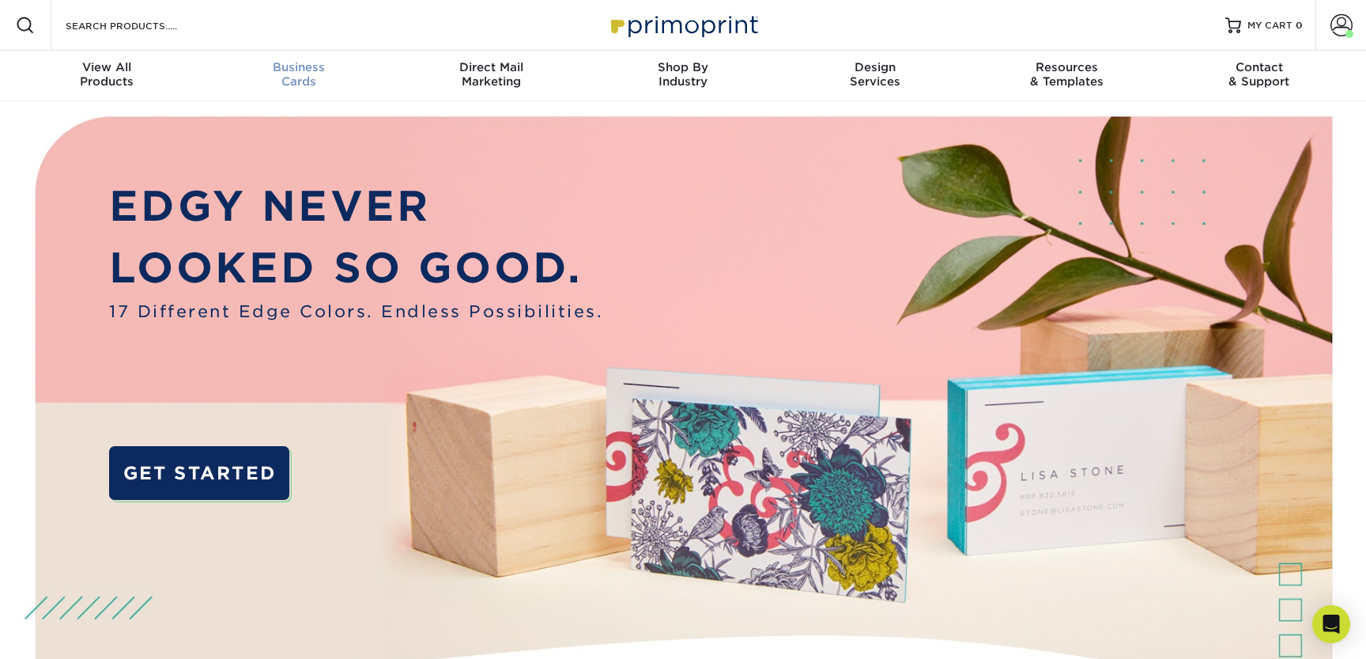
click at [311, 67] on span "Business" at bounding box center [299, 67] width 192 height 14
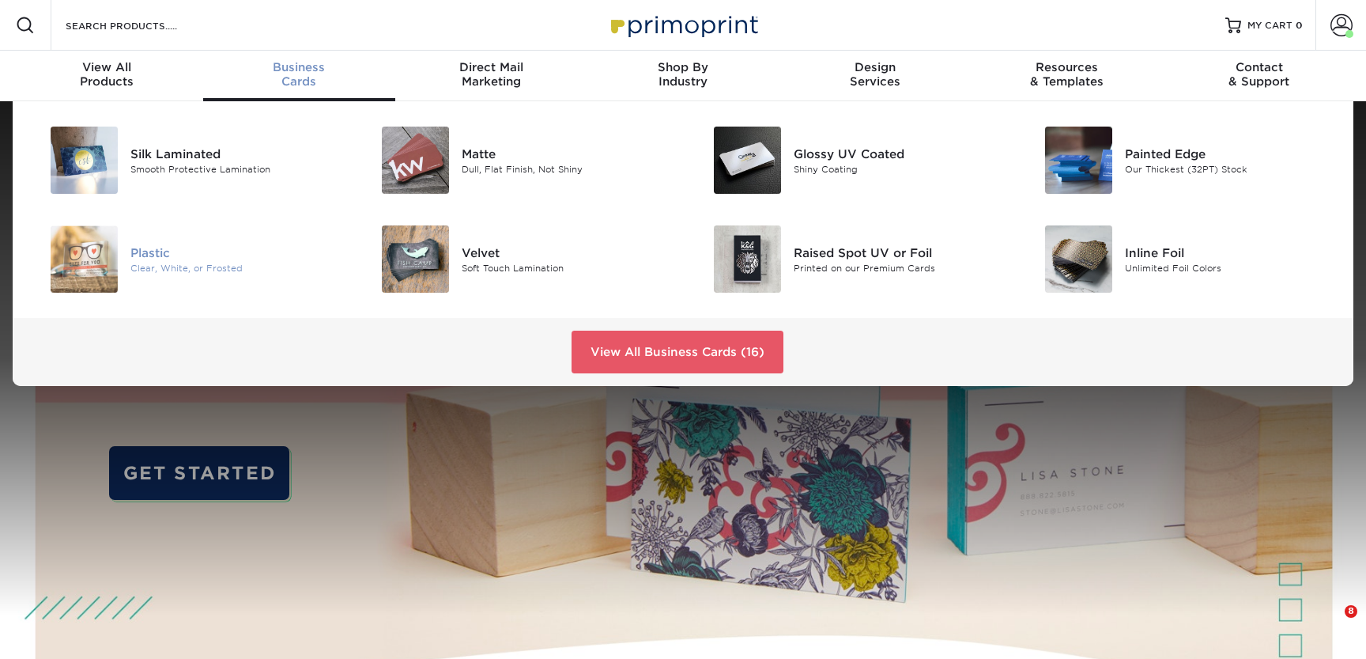
click at [181, 255] on div "Plastic" at bounding box center [234, 251] width 209 height 17
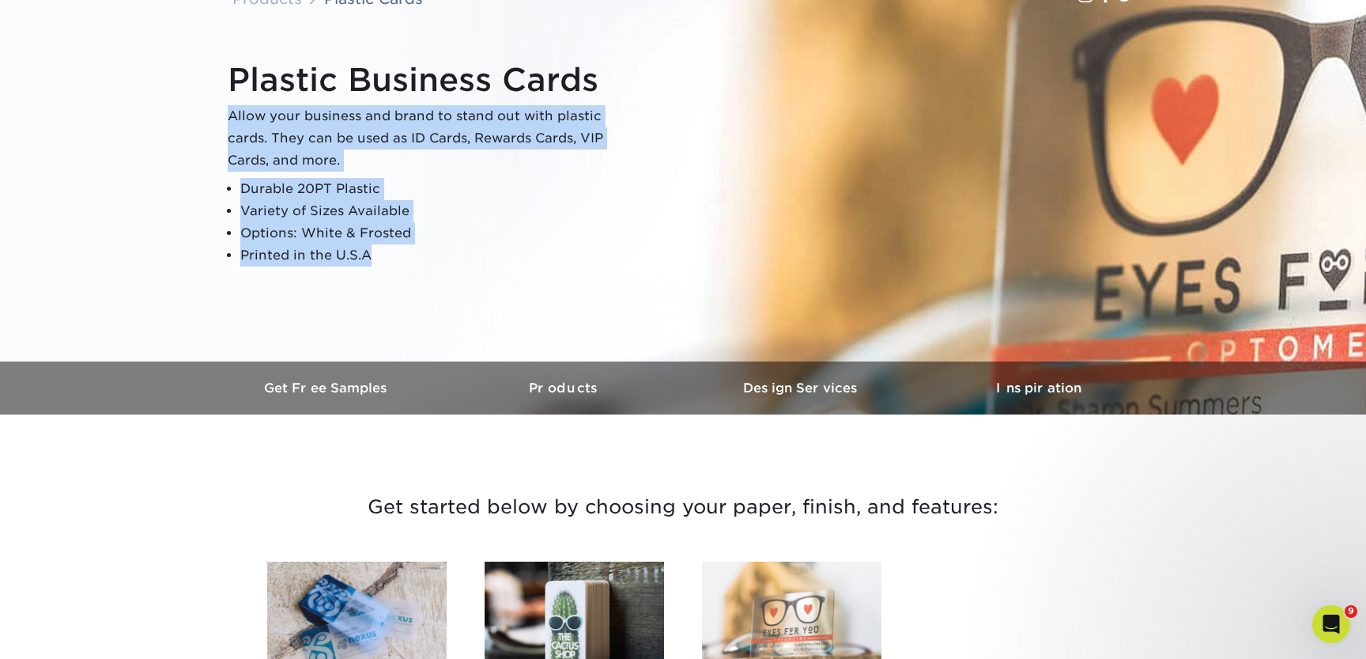
drag, startPoint x: 228, startPoint y: 112, endPoint x: 399, endPoint y: 255, distance: 222.8
click at [399, 255] on div "Plastic Business Cards Allow your business and brand to stand out with plastic …" at bounding box center [425, 164] width 395 height 206
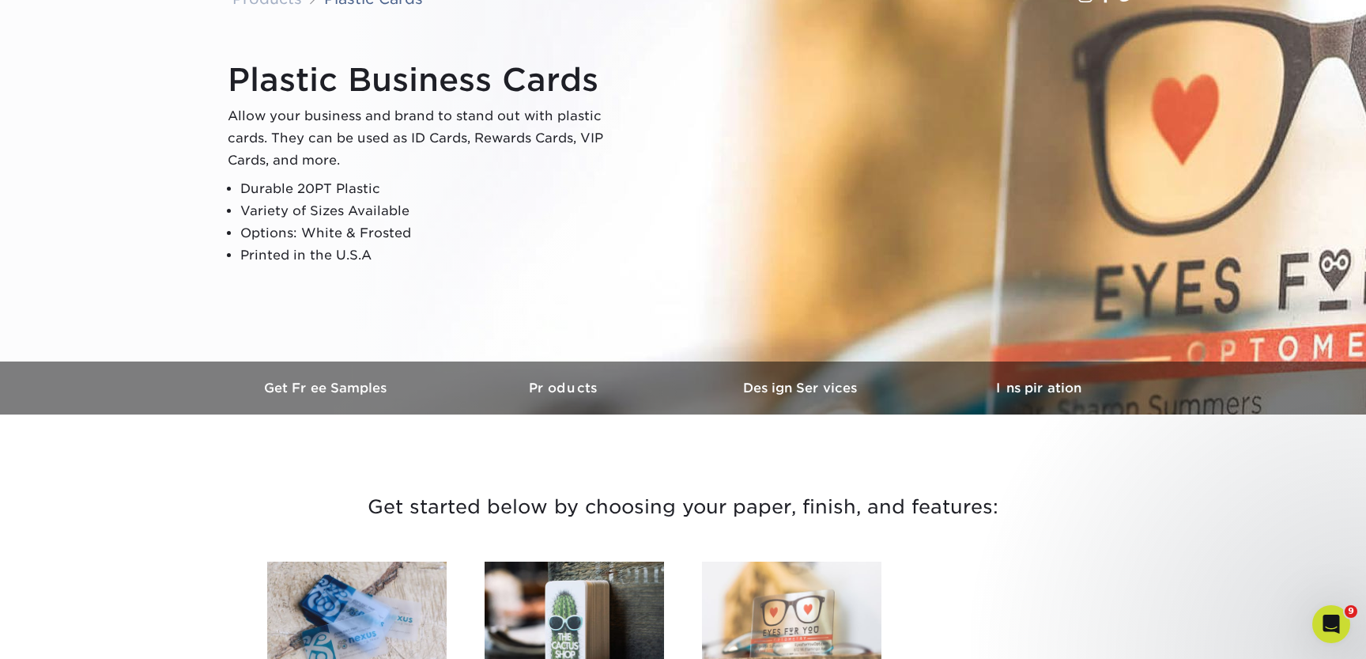
click at [440, 276] on div "Plastic Business Cards Allow your business and brand to stand out with plastic …" at bounding box center [683, 163] width 949 height 395
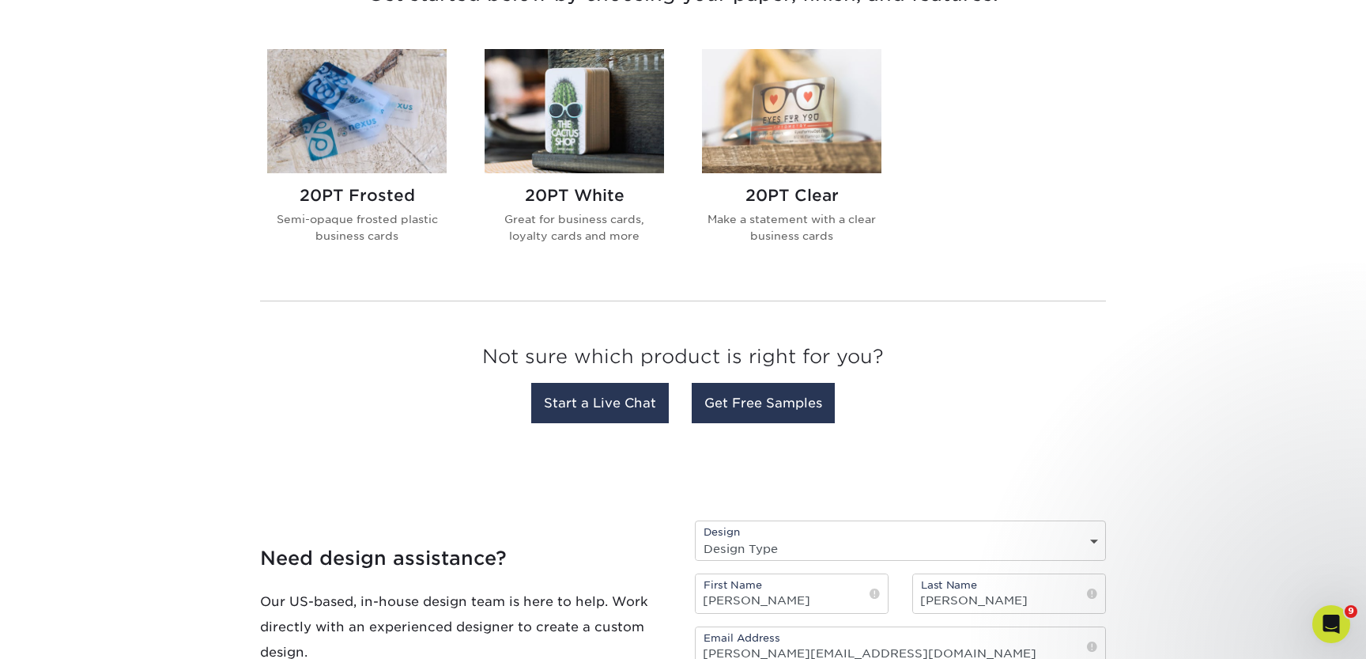
scroll to position [661, 0]
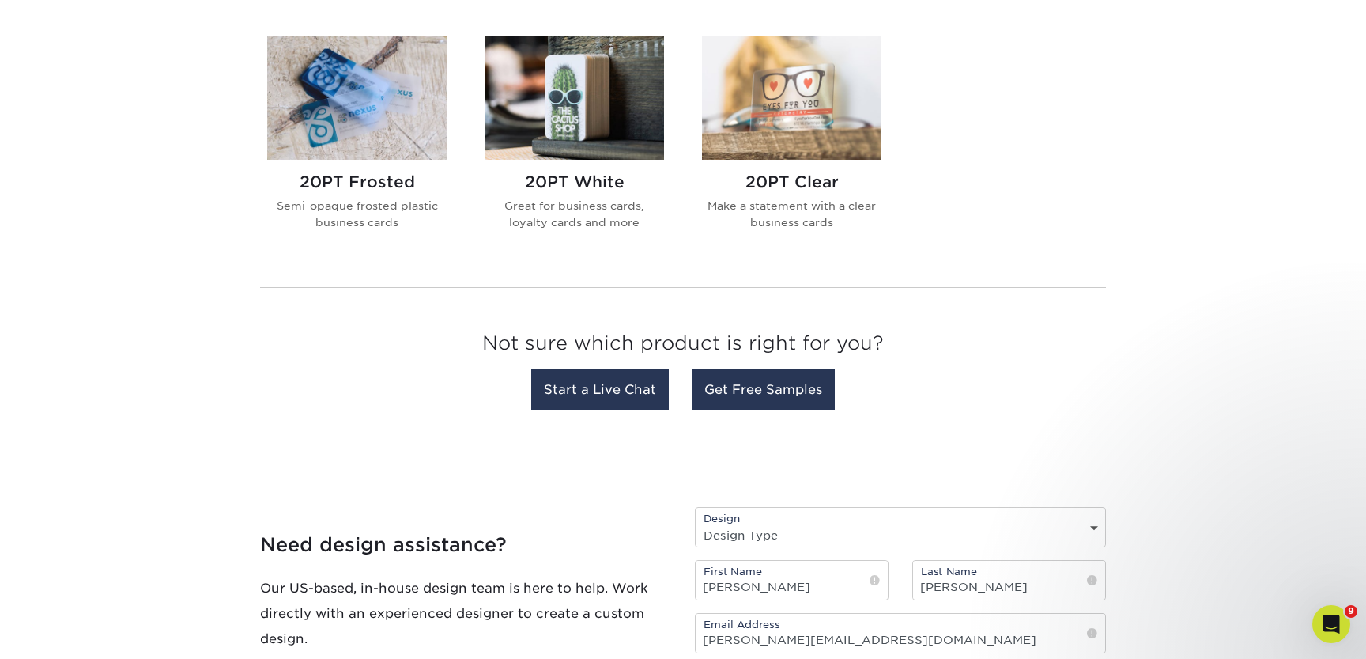
click at [386, 122] on img at bounding box center [356, 98] width 179 height 124
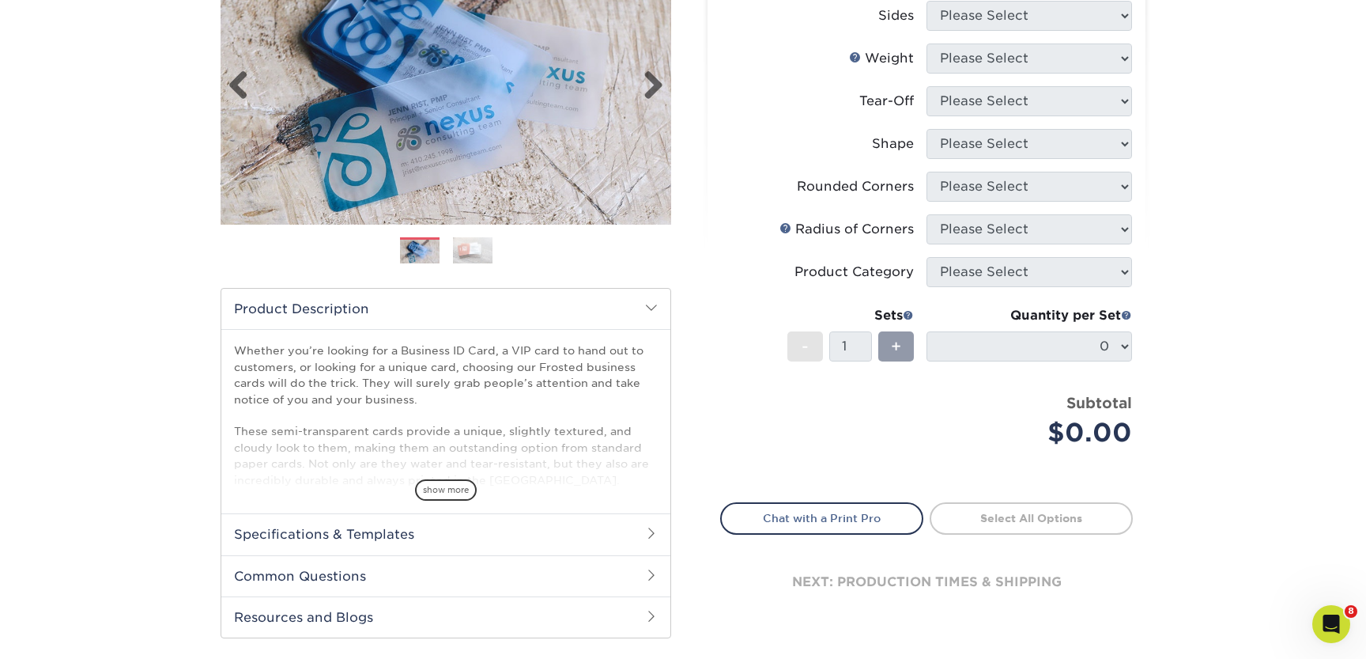
scroll to position [258, 0]
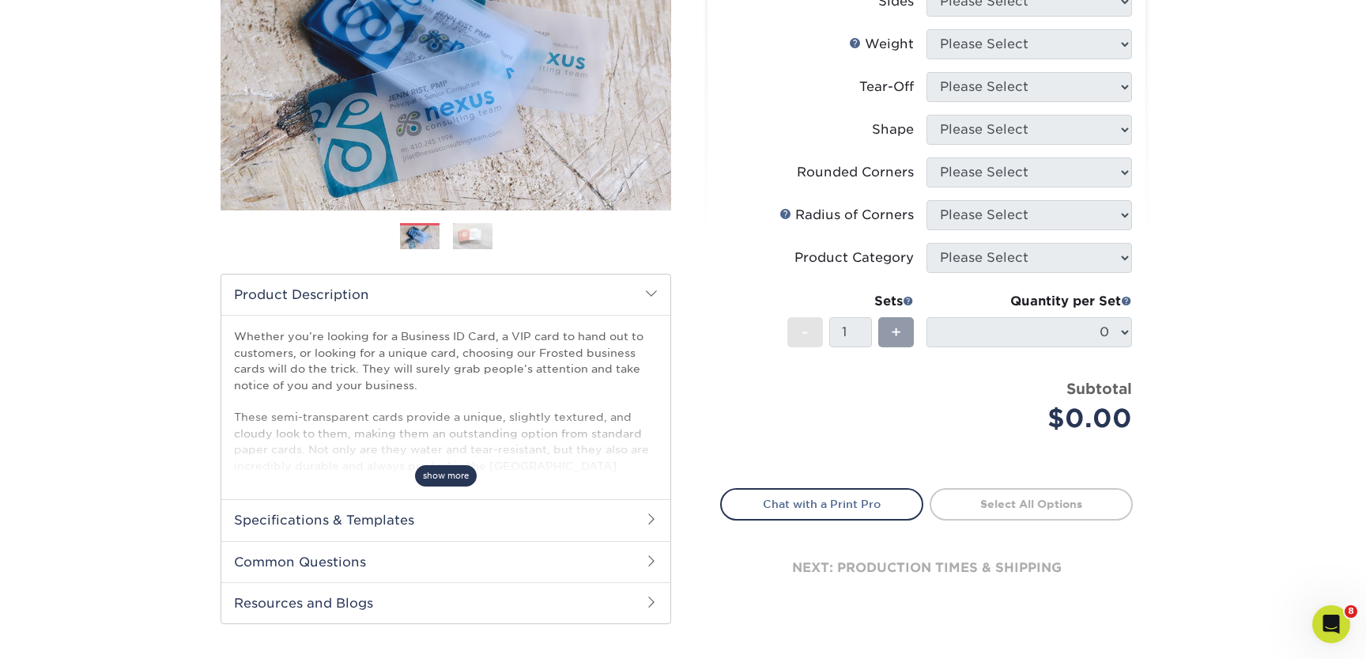
click at [461, 467] on span "show more" at bounding box center [446, 475] width 62 height 21
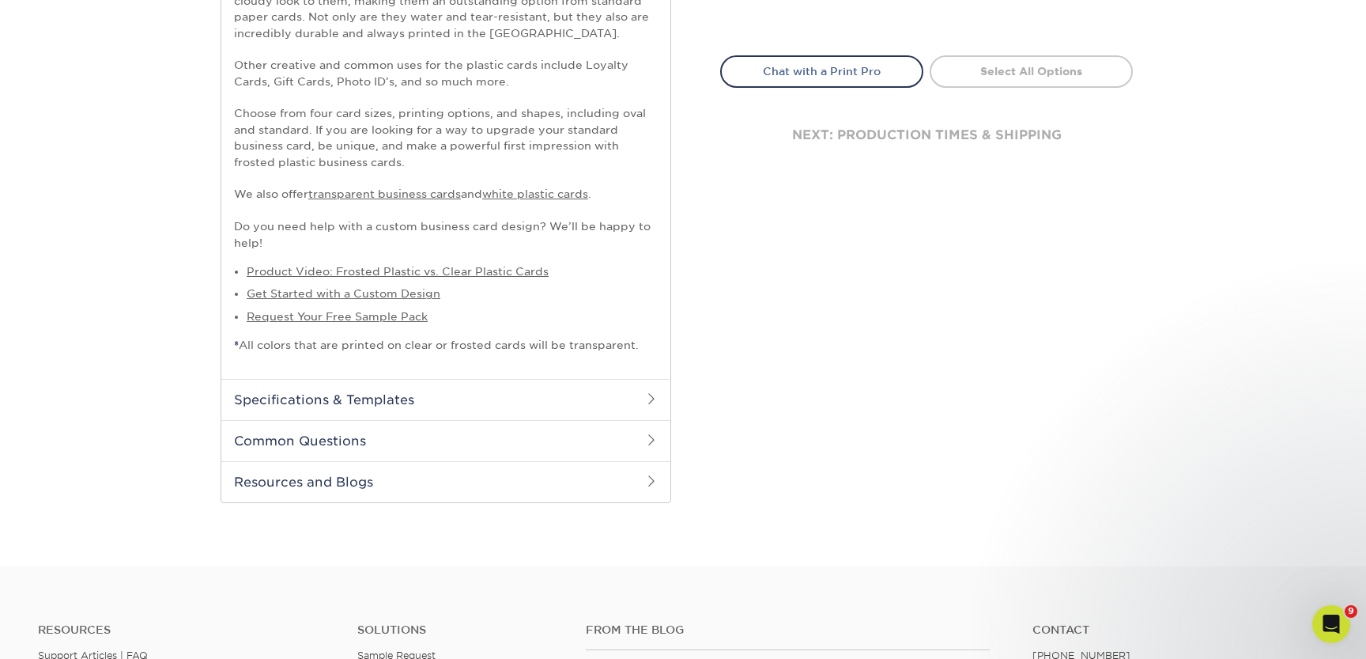
scroll to position [695, 0]
click at [448, 404] on h2 "Specifications & Templates" at bounding box center [445, 395] width 449 height 41
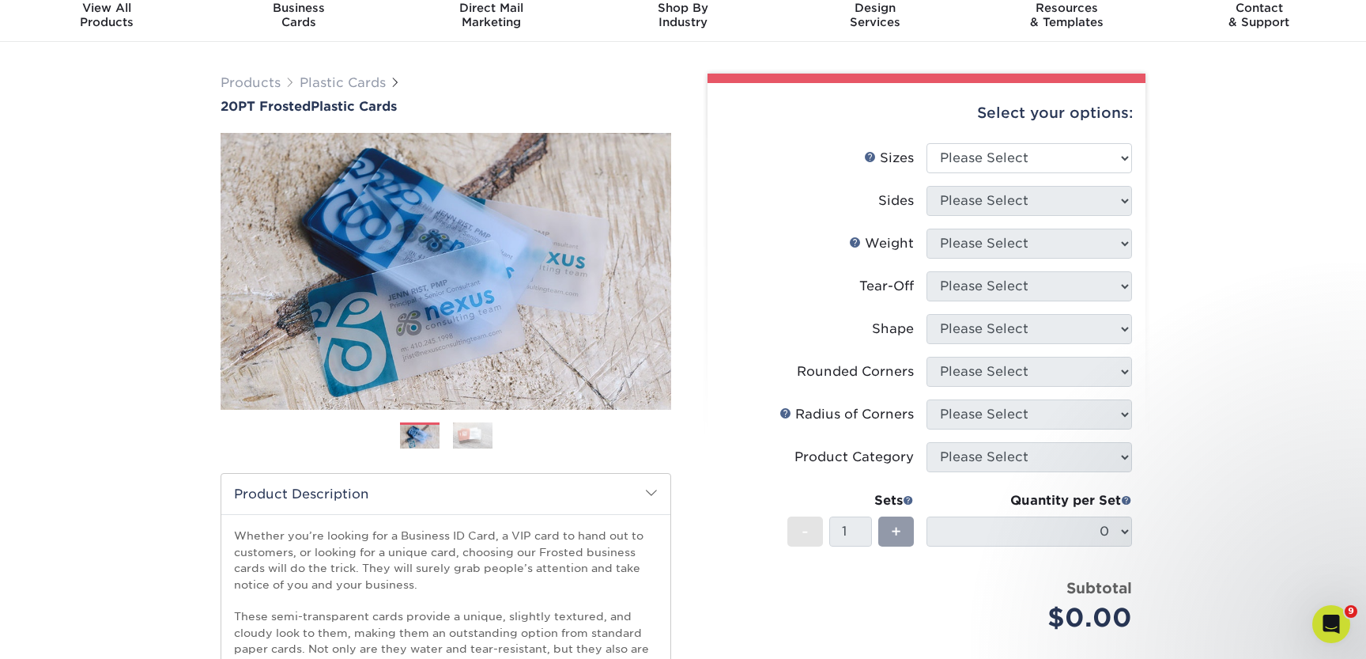
scroll to position [0, 0]
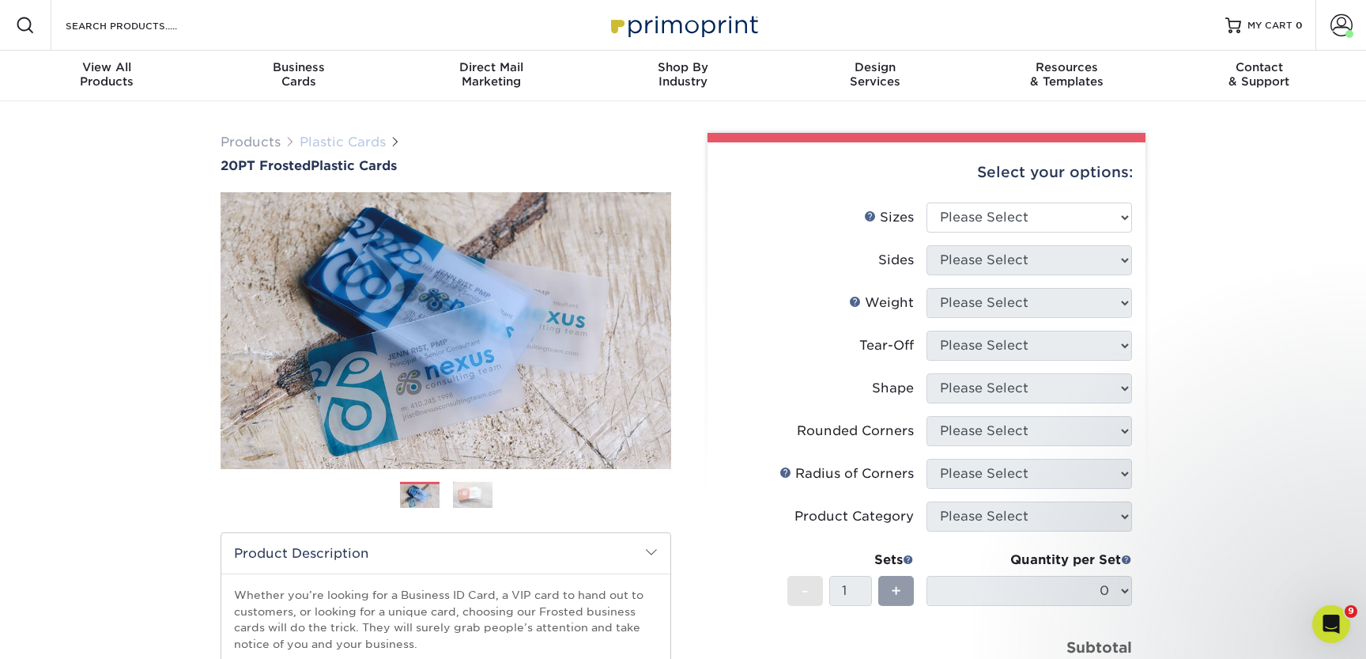
click at [357, 142] on link "Plastic Cards" at bounding box center [343, 141] width 86 height 15
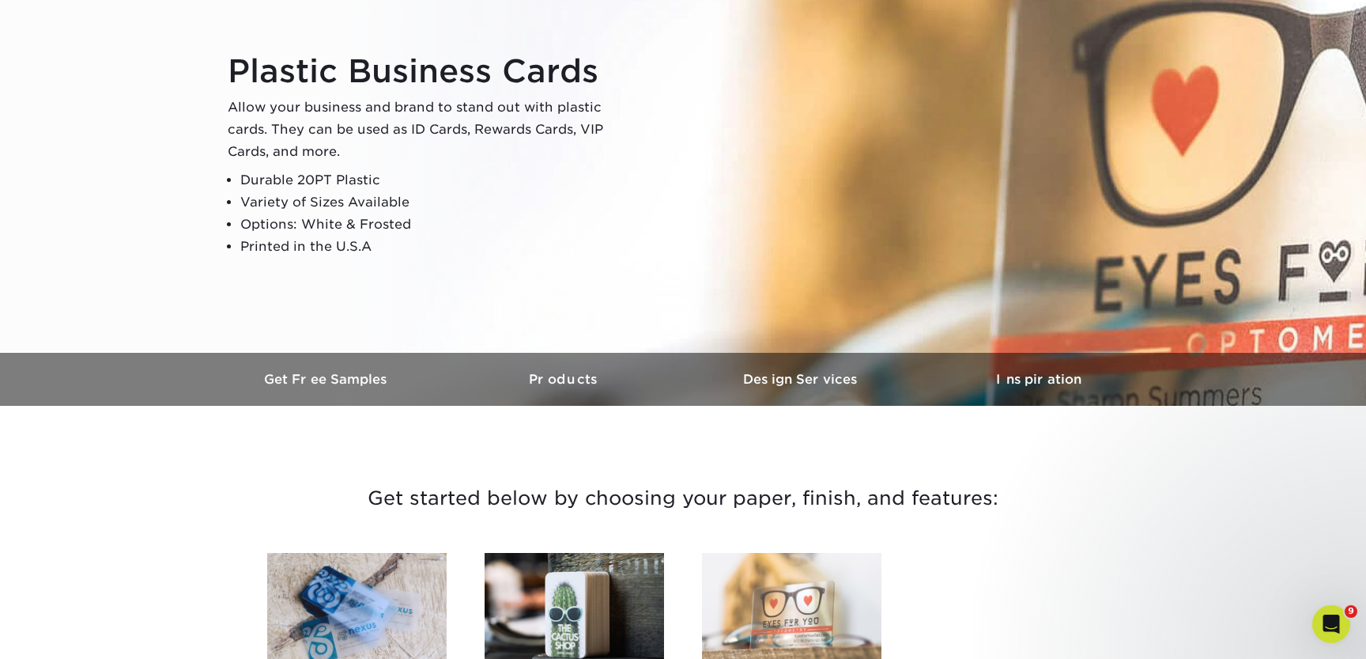
scroll to position [117, 0]
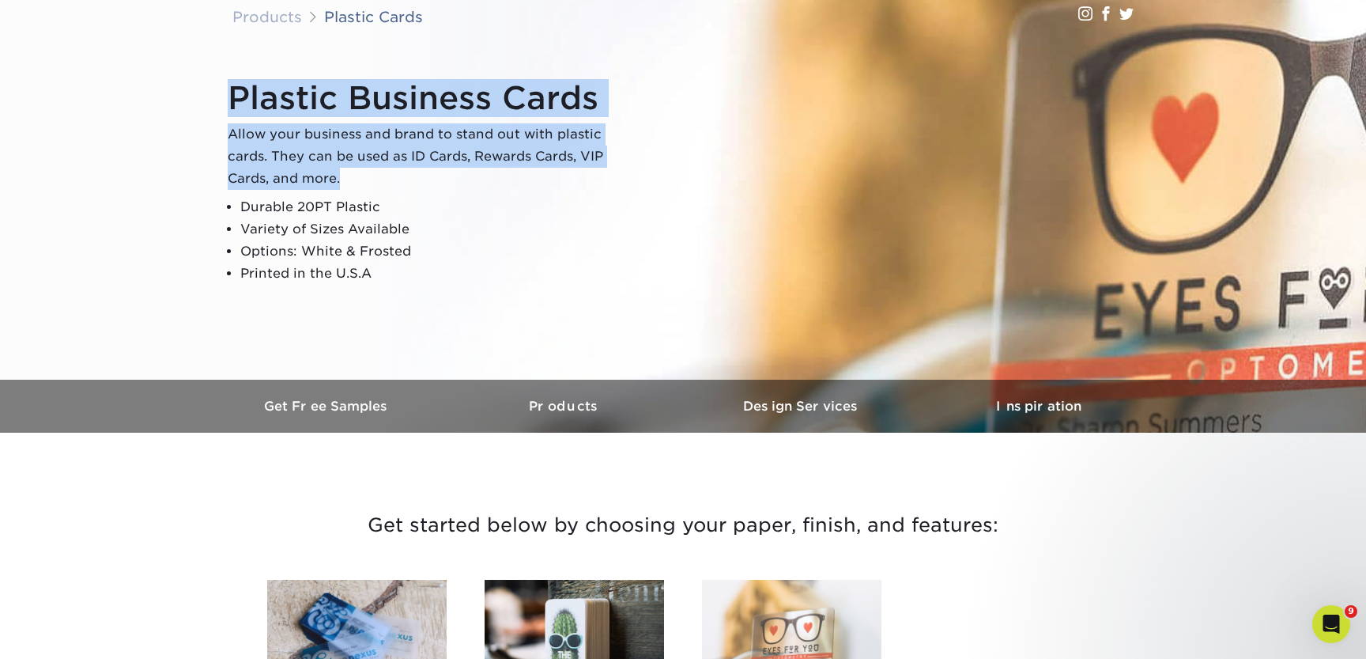
drag, startPoint x: 225, startPoint y: 133, endPoint x: 342, endPoint y: 176, distance: 124.1
click at [341, 177] on div "Plastic Business Cards Allow your business and brand to stand out with plastic …" at bounding box center [690, 182] width 949 height 218
copy div "Plastic Business Cards Allow your business and brand to stand out with plastic …"
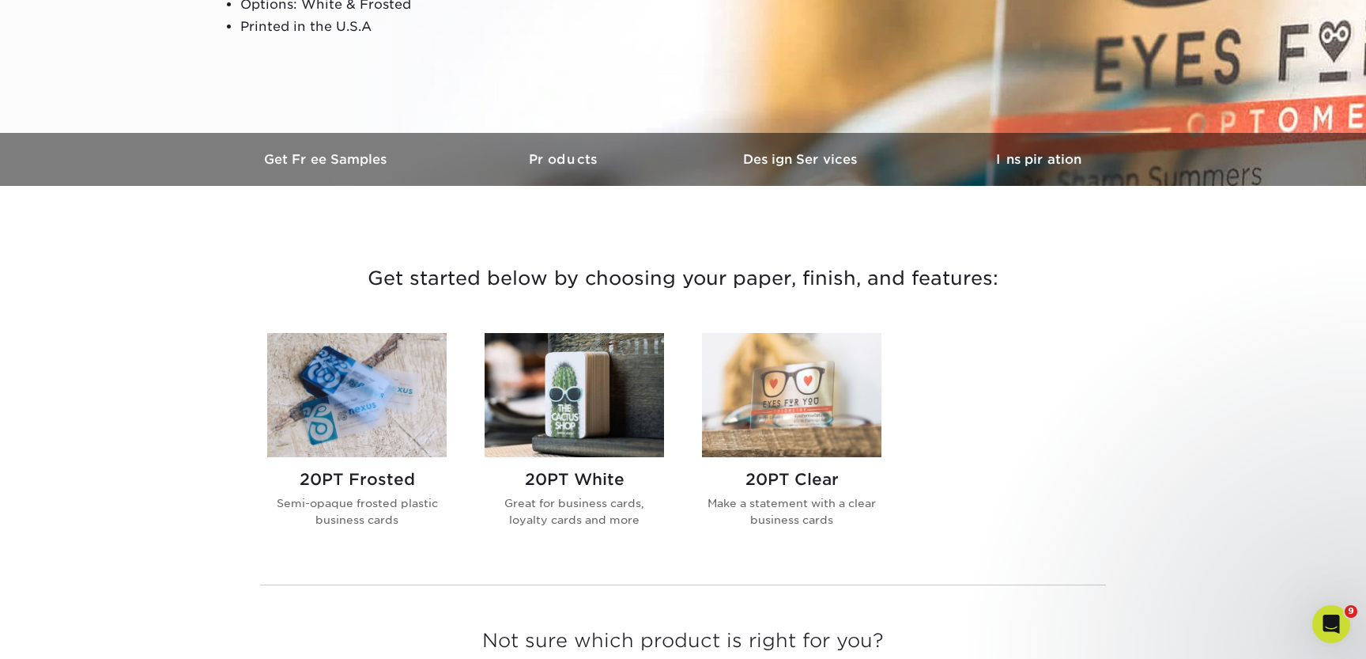
scroll to position [368, 0]
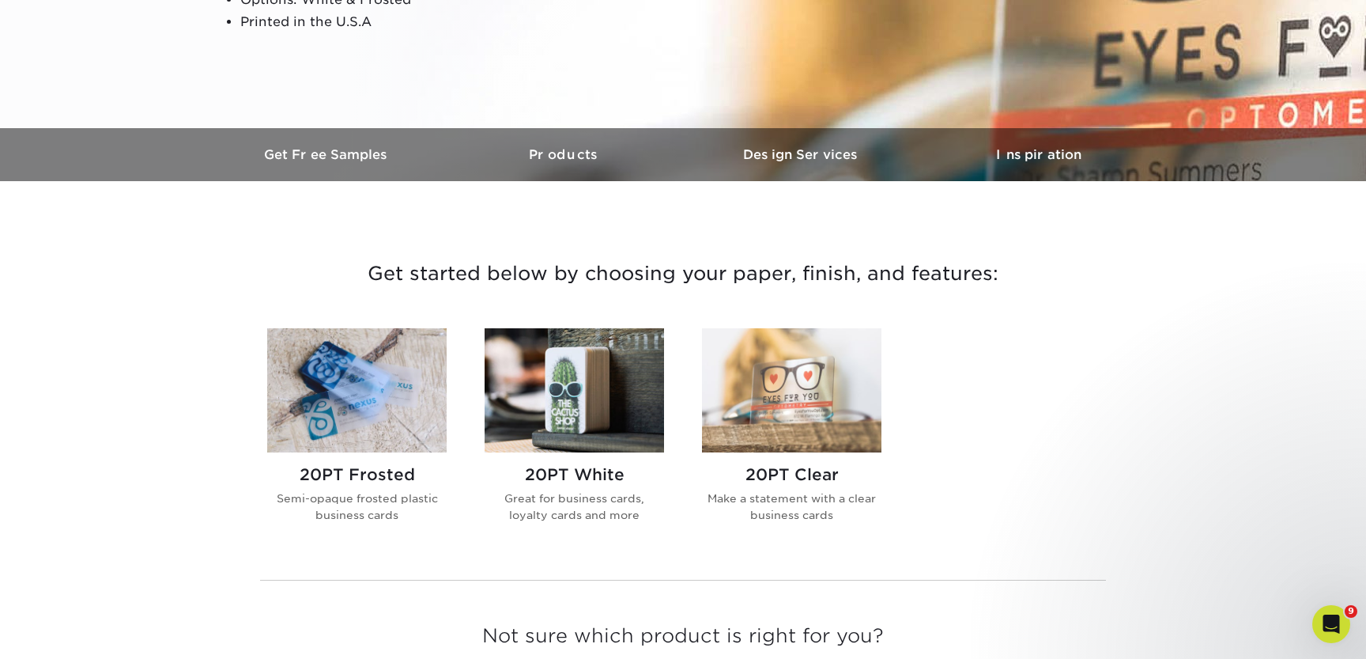
click at [772, 432] on img at bounding box center [791, 390] width 179 height 124
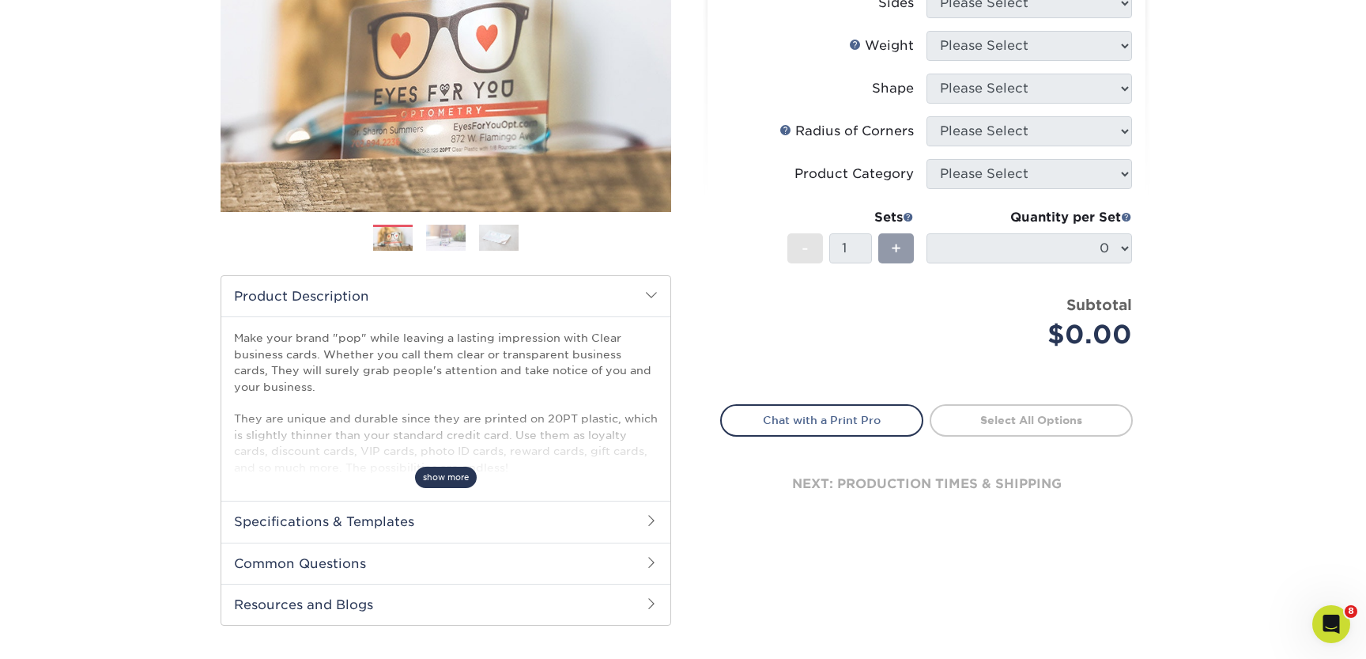
click at [448, 482] on span "show more" at bounding box center [446, 476] width 62 height 21
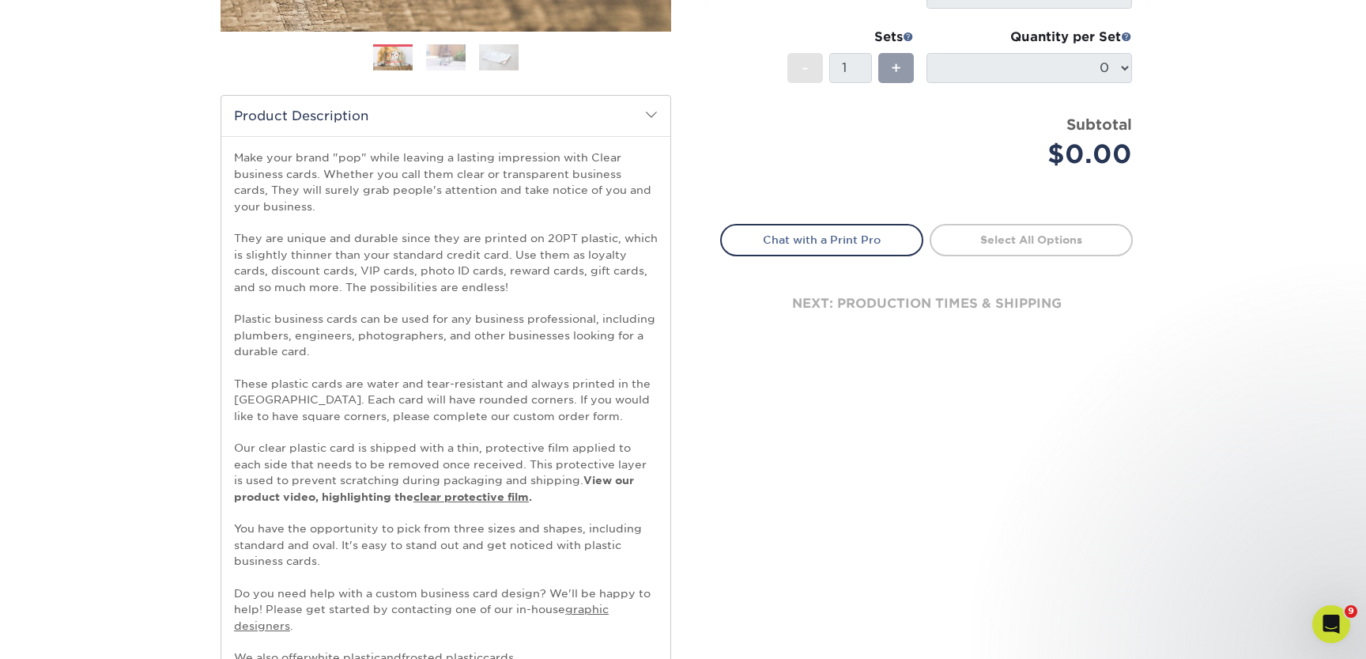
scroll to position [440, 0]
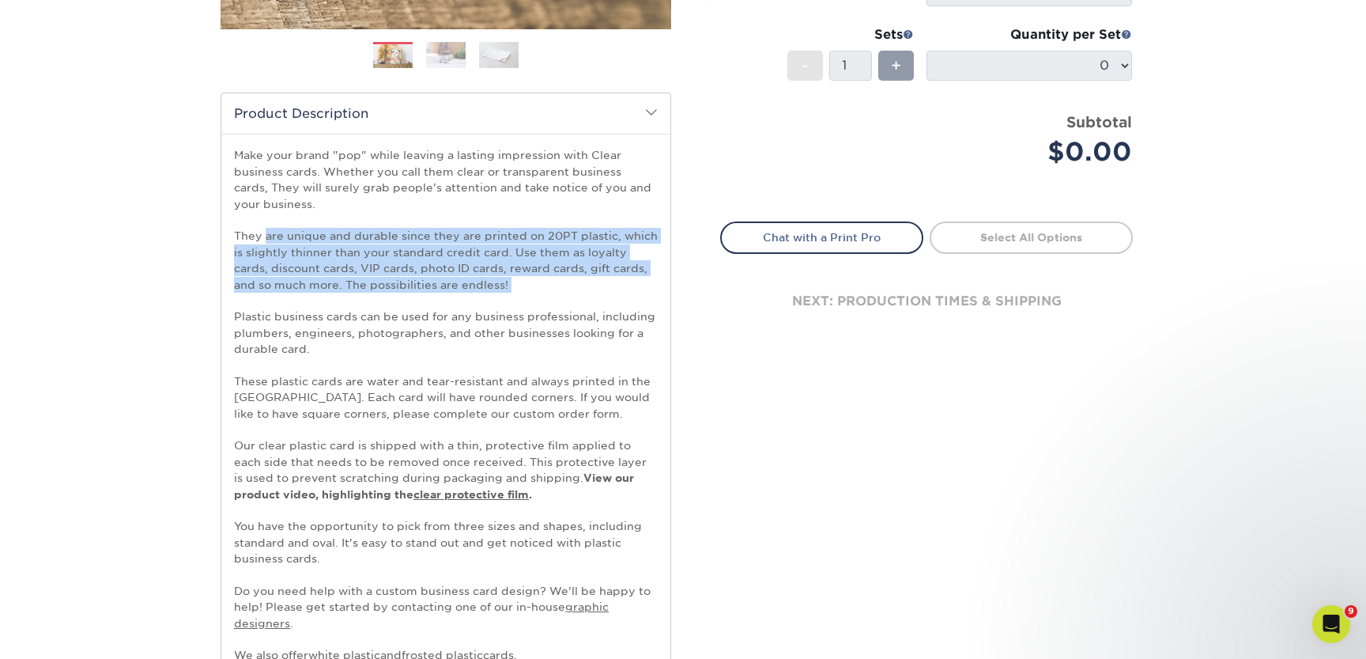
drag, startPoint x: 266, startPoint y: 234, endPoint x: 526, endPoint y: 301, distance: 267.9
click at [526, 301] on p "Make your brand "pop" while leaving a lasting impression with Clear business ca…" at bounding box center [446, 405] width 424 height 516
copy p "are unique and durable since they are printed on 20PT plastic, which is slightl…"
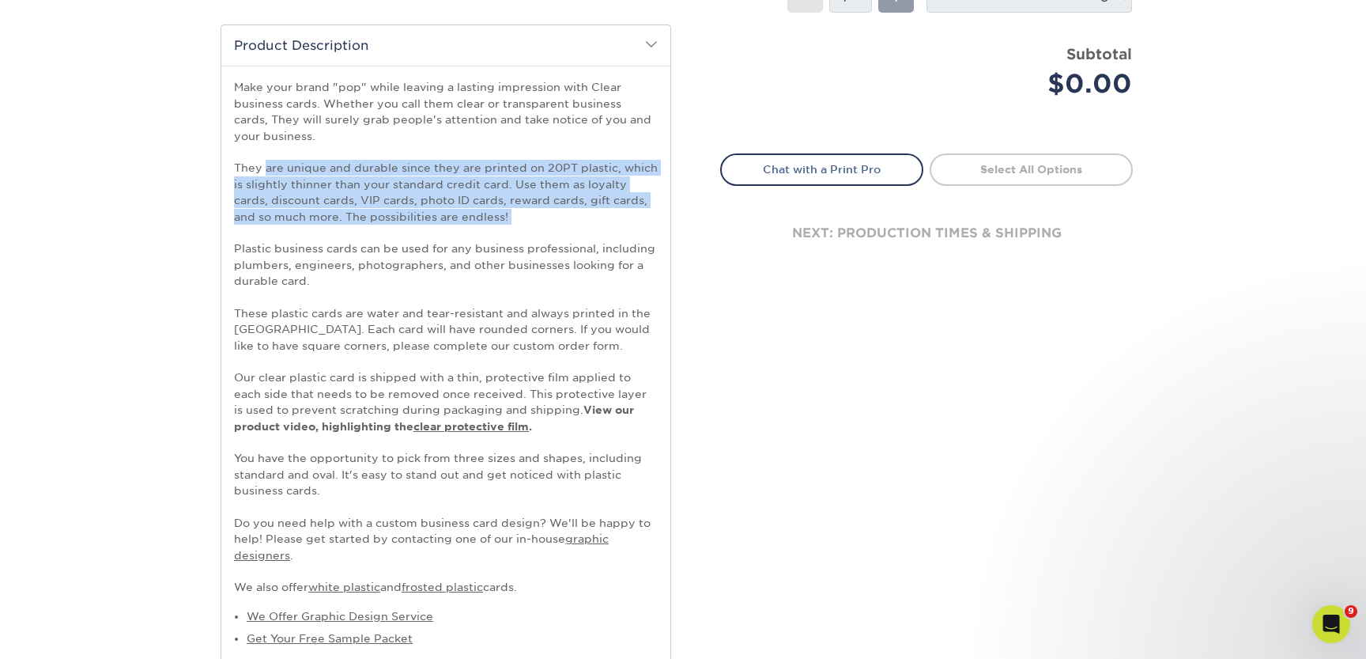
scroll to position [510, 0]
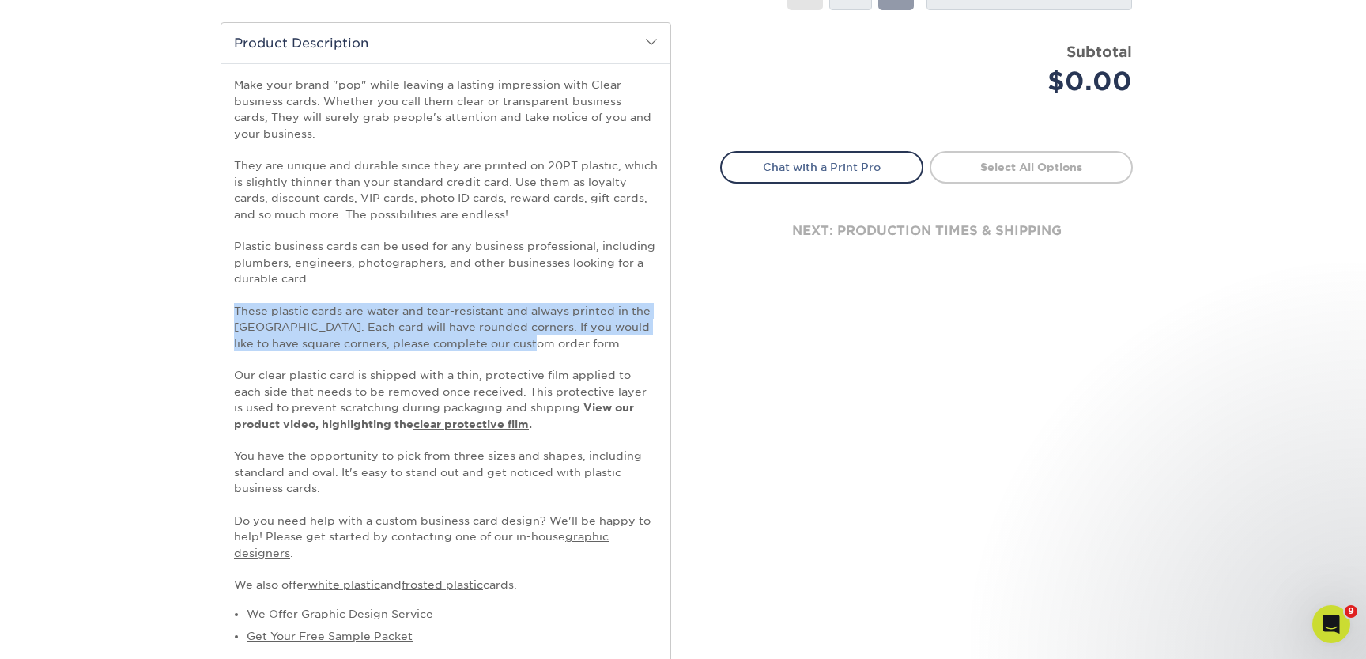
drag, startPoint x: 526, startPoint y: 340, endPoint x: 229, endPoint y: 311, distance: 297.9
click at [229, 311] on div "Make your brand "pop" while leaving a lasting impression with Clear business ca…" at bounding box center [445, 380] width 449 height 635
copy p "These plastic cards are water and tear-resistant and always printed in the USA.…"
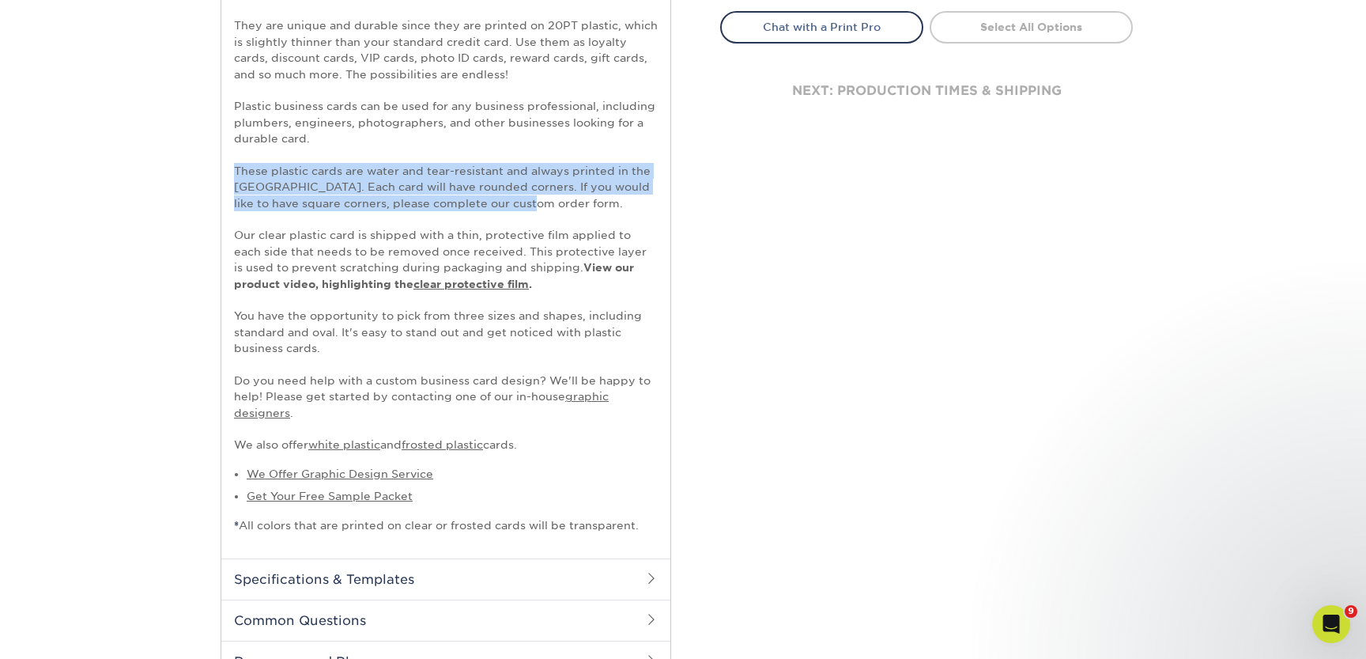
scroll to position [656, 0]
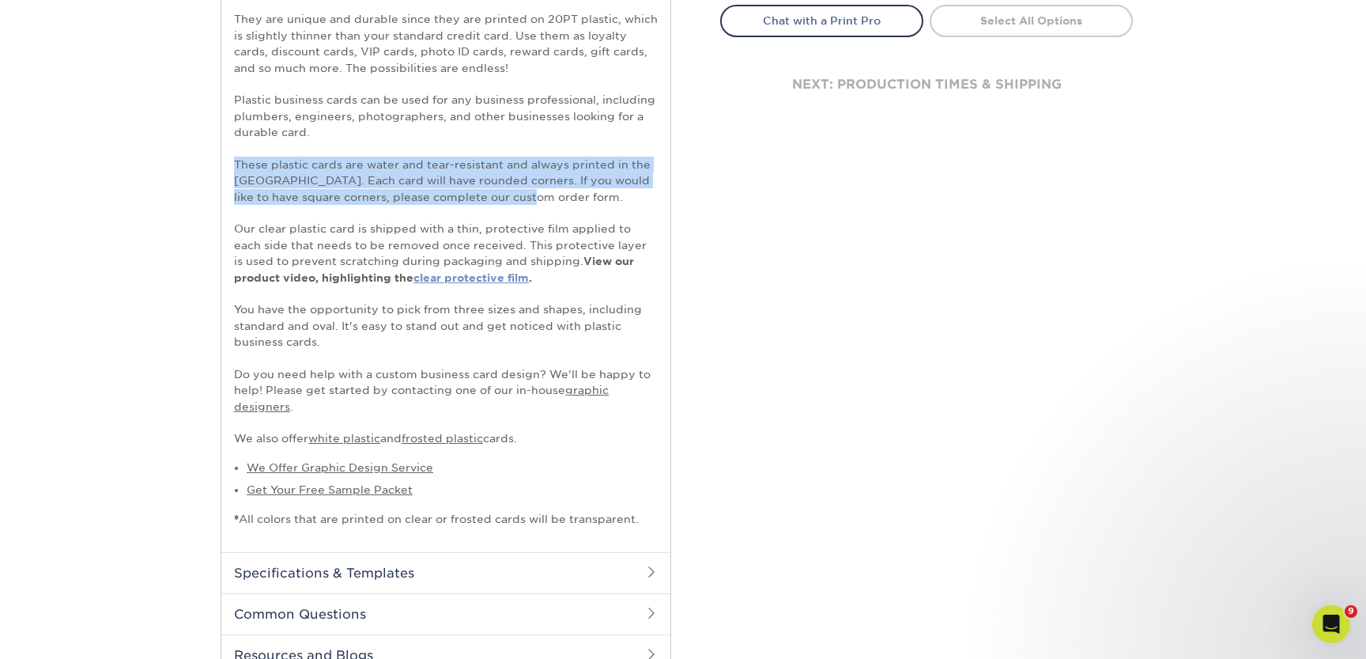
click at [463, 274] on link "clear protective film" at bounding box center [470, 277] width 115 height 13
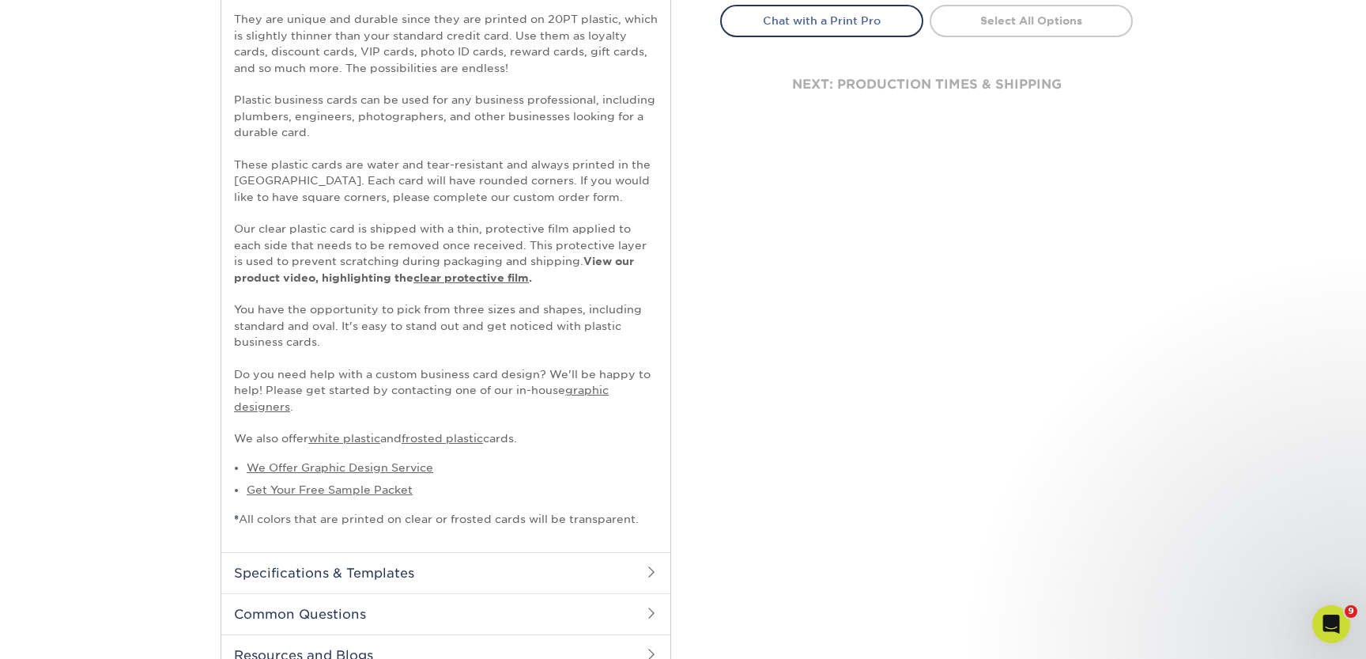
click at [549, 206] on p "Make your brand "pop" while leaving a lasting impression with Clear business ca…" at bounding box center [446, 188] width 424 height 516
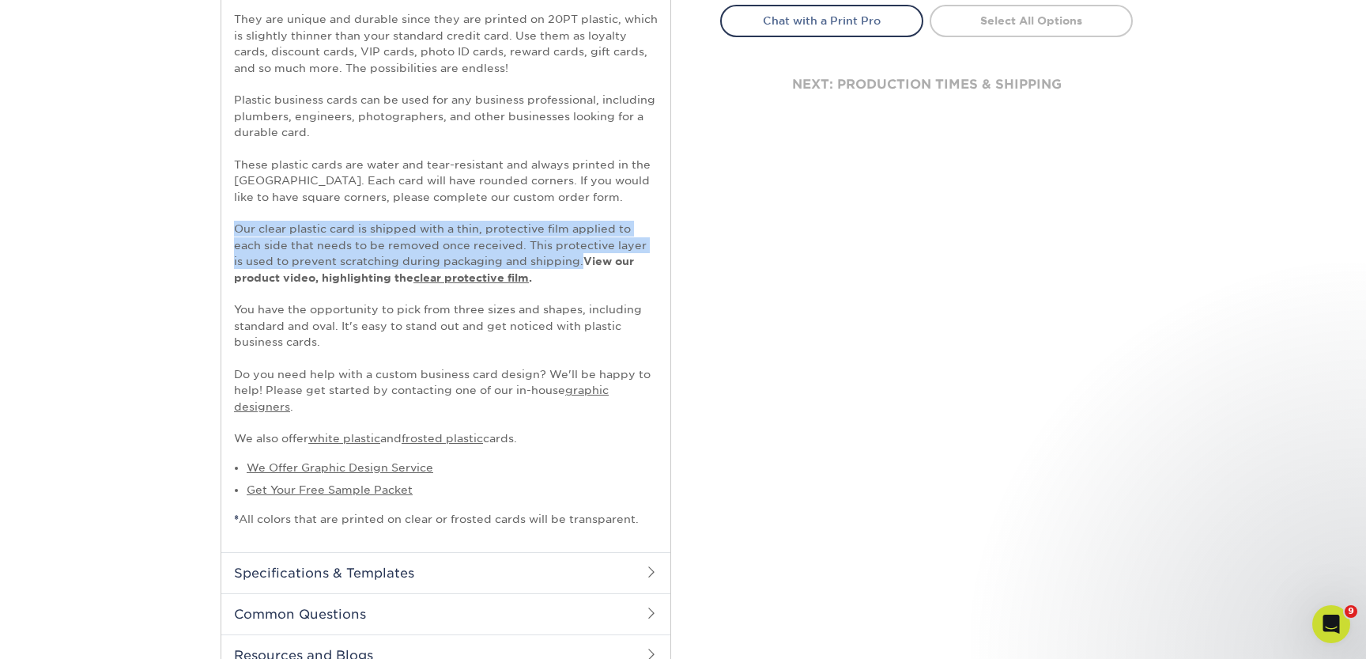
drag, startPoint x: 566, startPoint y: 263, endPoint x: 227, endPoint y: 230, distance: 340.8
click at [227, 230] on div "Make your brand "pop" while leaving a lasting impression with Clear business ca…" at bounding box center [445, 234] width 449 height 635
copy p "Our clear plastic card is shipped with a thin, protective film applied to each …"
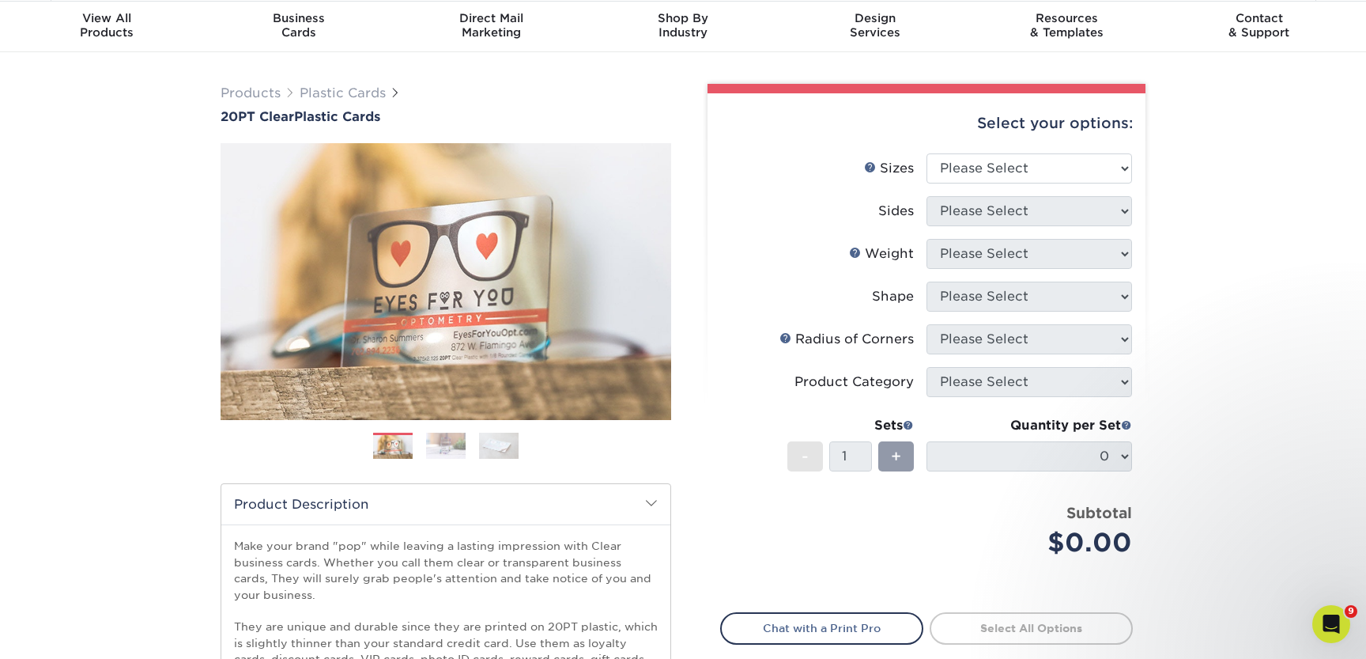
scroll to position [0, 0]
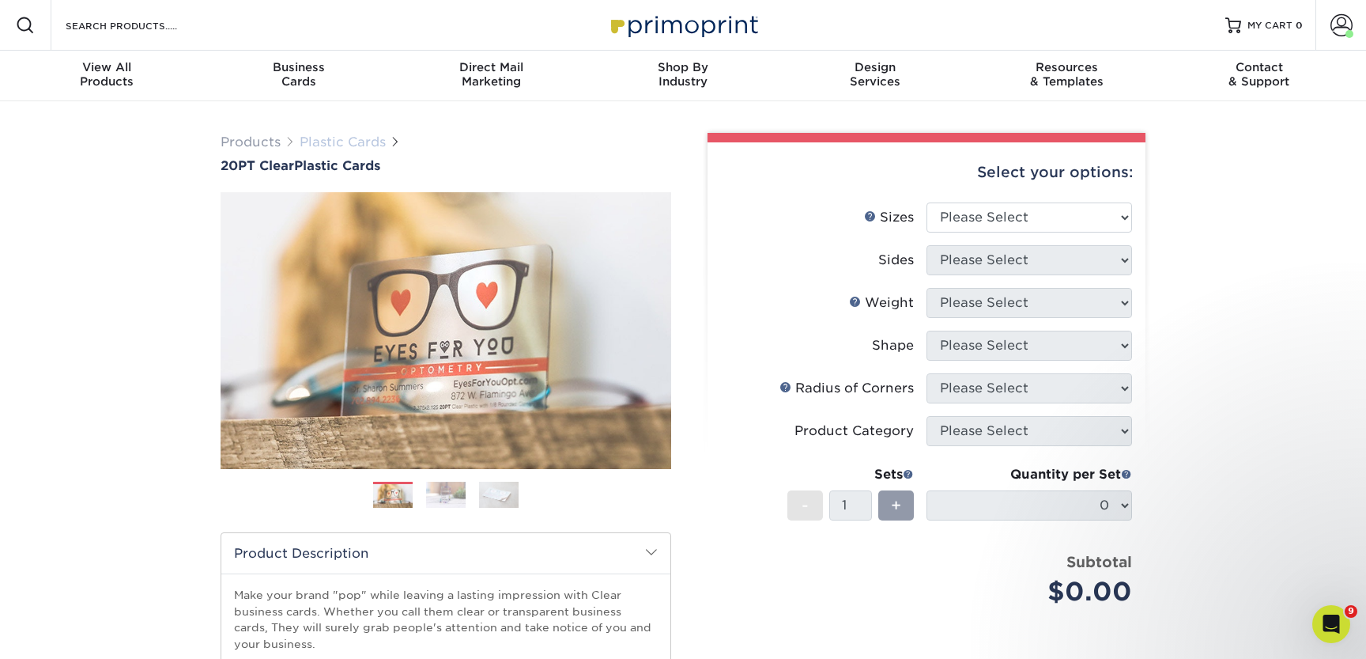
click at [334, 134] on link "Plastic Cards" at bounding box center [343, 141] width 86 height 15
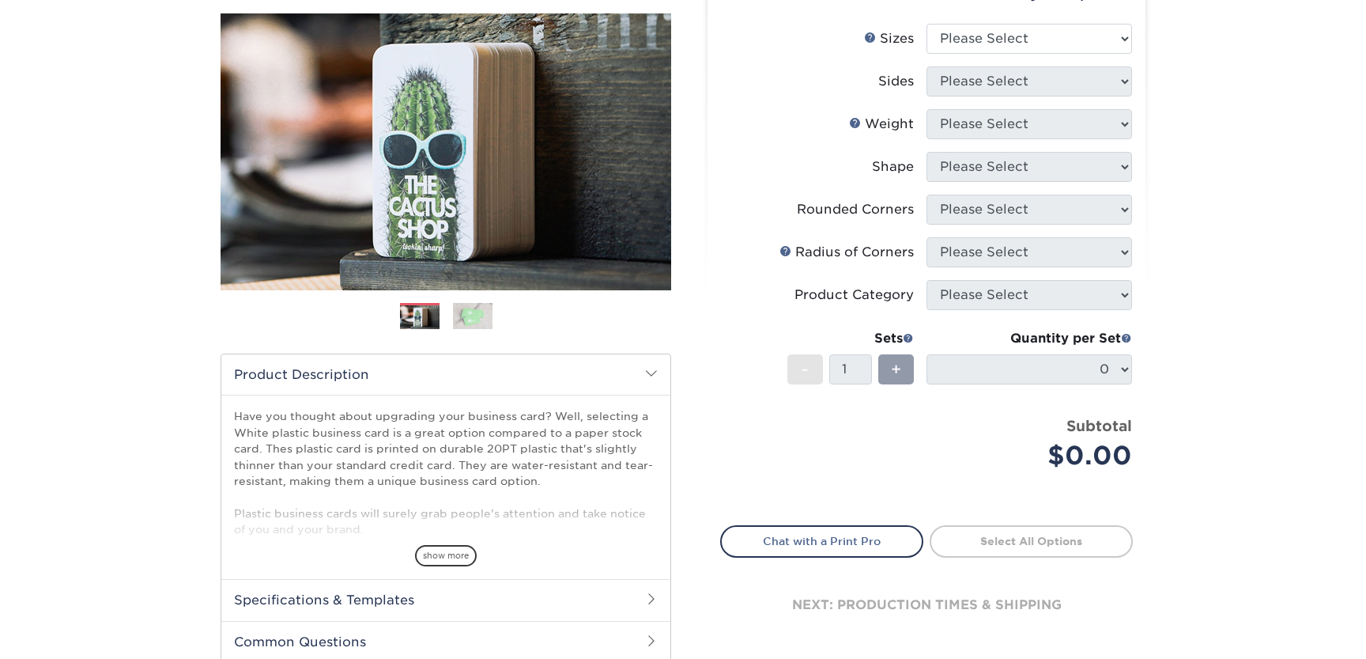
scroll to position [205, 0]
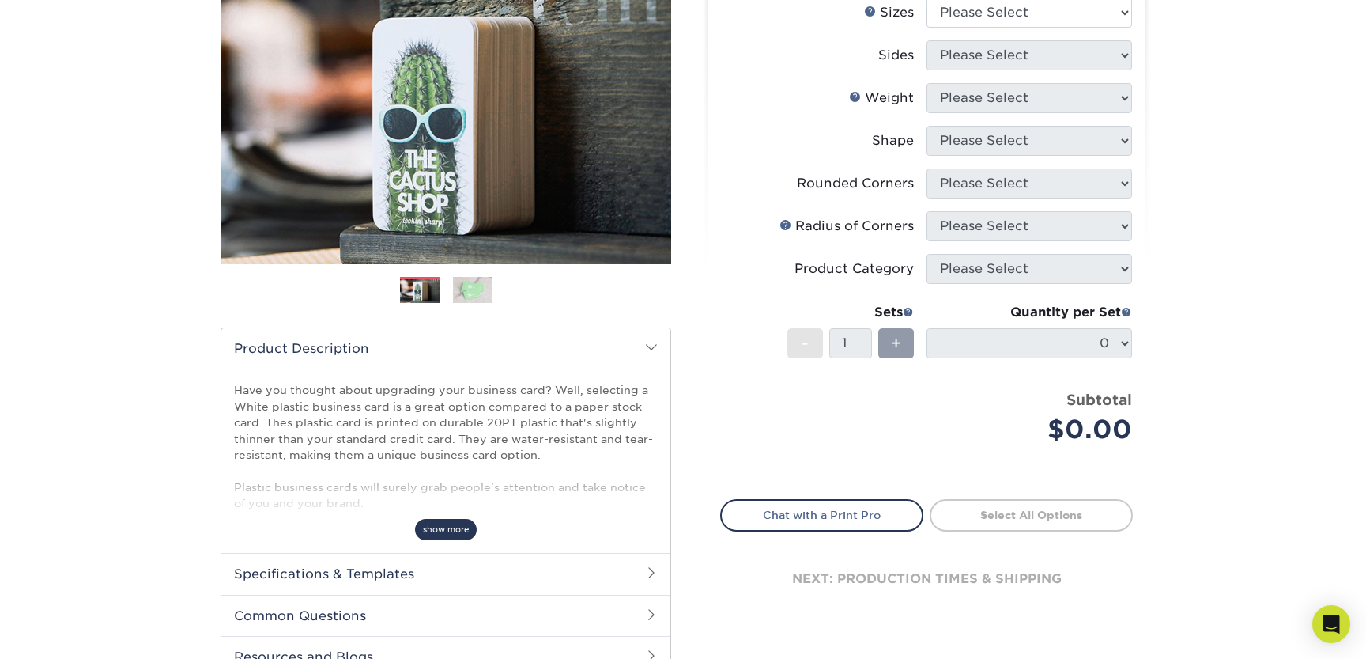
click at [456, 530] on span "show more" at bounding box center [446, 529] width 62 height 21
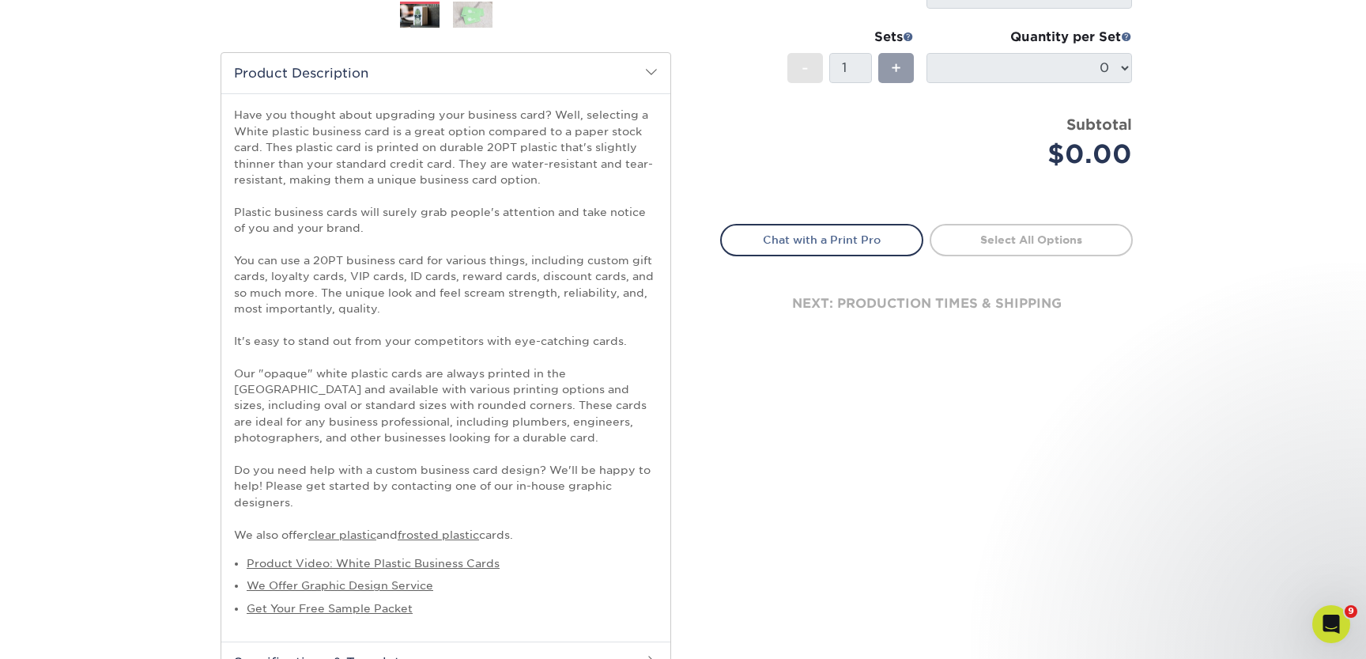
scroll to position [469, 0]
